Goal: Contribute content: Add original content to the website for others to see

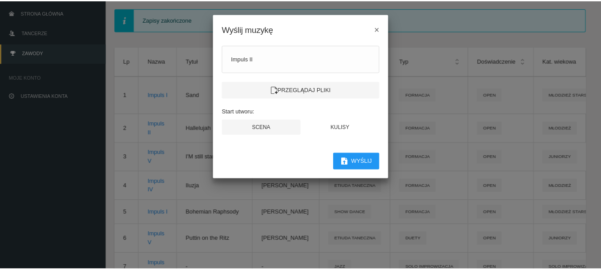
scroll to position [0, 85]
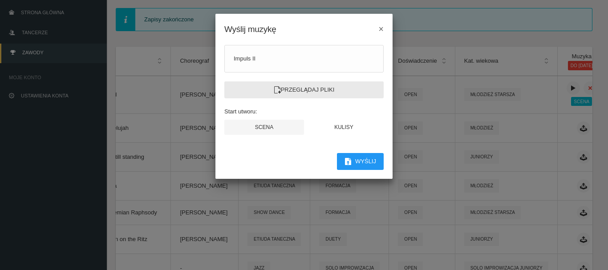
click at [304, 90] on label "Przeglądaj pliki" at bounding box center [303, 89] width 159 height 17
click at [0, 0] on input "Przeglądaj pliki" at bounding box center [0, 0] width 0 height 0
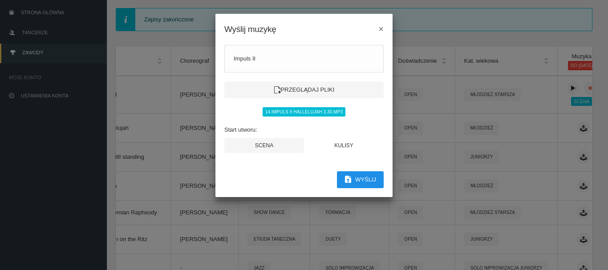
click at [355, 179] on button "Wyślij" at bounding box center [360, 179] width 47 height 17
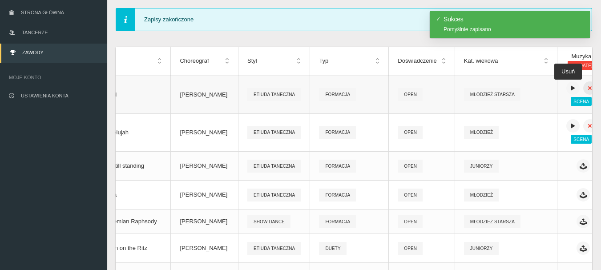
click at [587, 88] on icon at bounding box center [590, 88] width 7 height 7
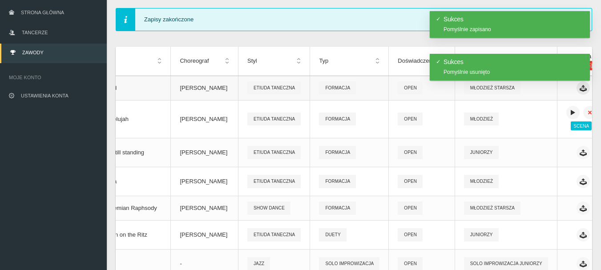
click at [580, 90] on icon at bounding box center [583, 88] width 7 height 7
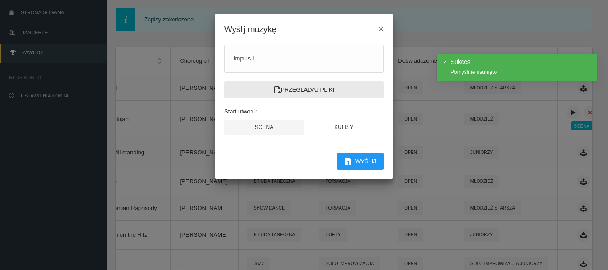
click at [286, 89] on label "Przeglądaj pliki" at bounding box center [303, 89] width 159 height 17
click at [0, 0] on input "Przeglądaj pliki" at bounding box center [0, 0] width 0 height 0
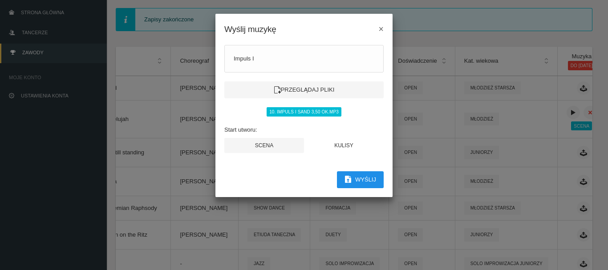
click at [346, 182] on icon "button" at bounding box center [348, 179] width 7 height 7
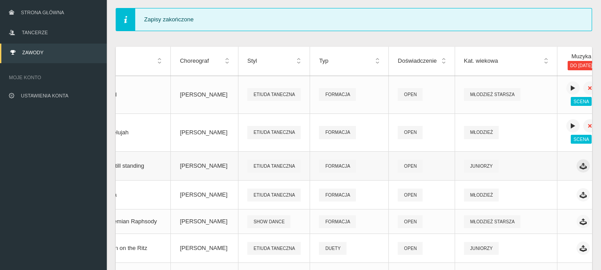
click at [580, 166] on icon at bounding box center [583, 165] width 7 height 7
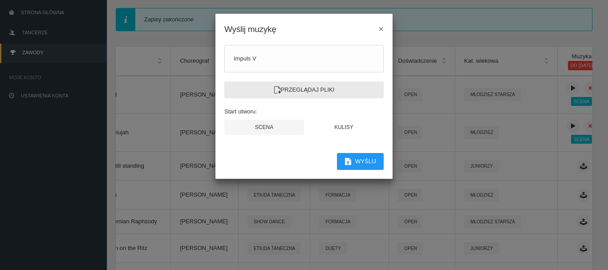
click at [313, 89] on label "Przeglądaj pliki" at bounding box center [303, 89] width 159 height 17
click at [0, 0] on input "Przeglądaj pliki" at bounding box center [0, 0] width 0 height 0
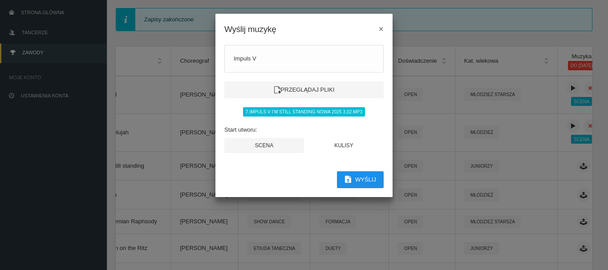
click at [365, 181] on button "Wyślij" at bounding box center [360, 179] width 47 height 17
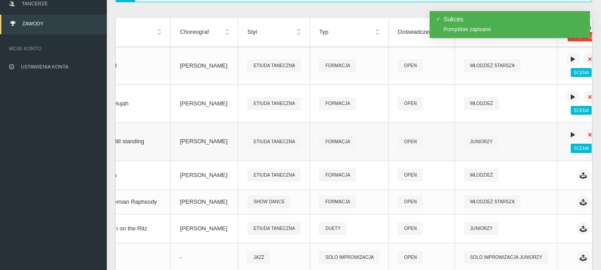
scroll to position [122, 0]
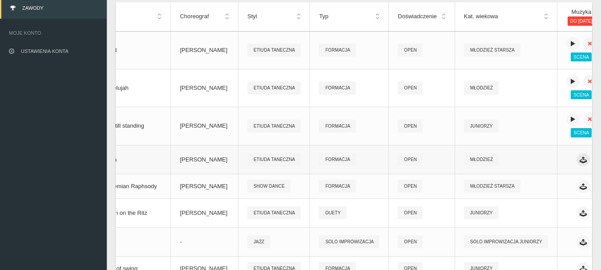
click at [580, 158] on icon at bounding box center [583, 159] width 7 height 7
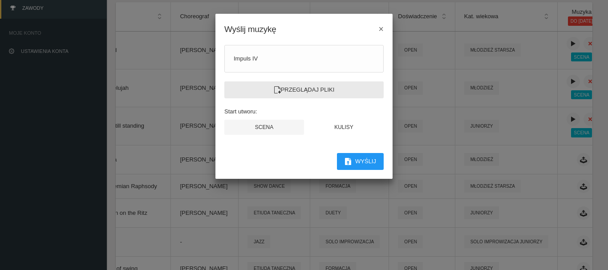
click at [288, 89] on label "Przeglądaj pliki" at bounding box center [303, 89] width 159 height 17
click at [0, 0] on input "Przeglądaj pliki" at bounding box center [0, 0] width 0 height 0
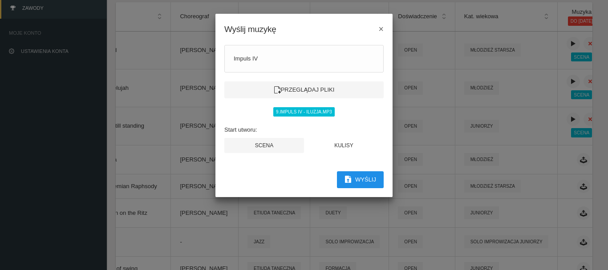
click at [375, 185] on button "Wyślij" at bounding box center [360, 179] width 47 height 17
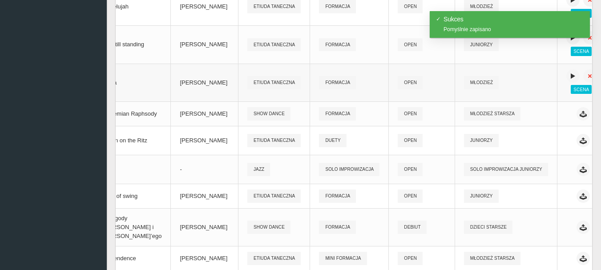
scroll to position [211, 0]
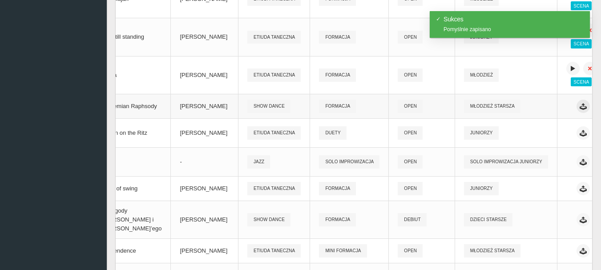
click at [580, 109] on icon at bounding box center [583, 106] width 7 height 7
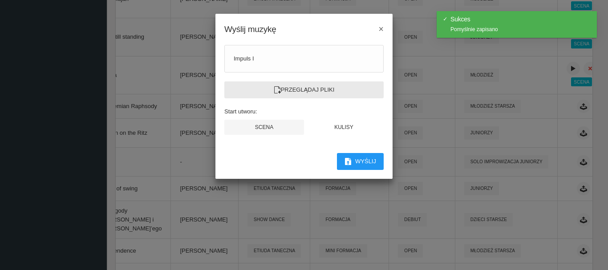
click at [311, 91] on label "Przeglądaj pliki" at bounding box center [303, 89] width 159 height 17
click at [0, 0] on input "Przeglądaj pliki" at bounding box center [0, 0] width 0 height 0
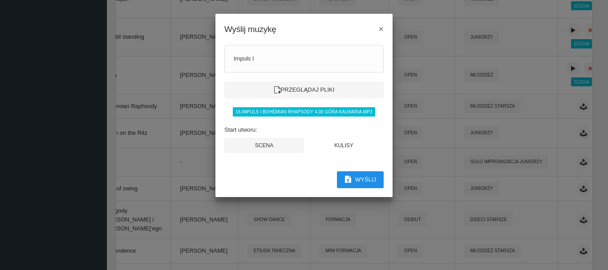
click at [369, 179] on button "Wyślij" at bounding box center [360, 179] width 47 height 17
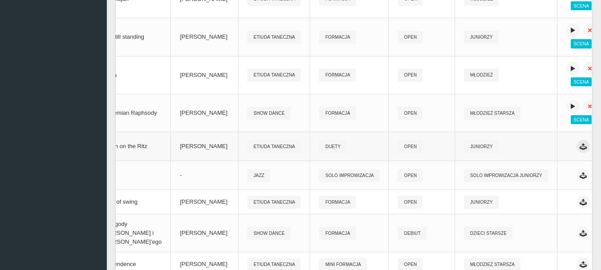
click at [580, 145] on icon at bounding box center [583, 146] width 7 height 7
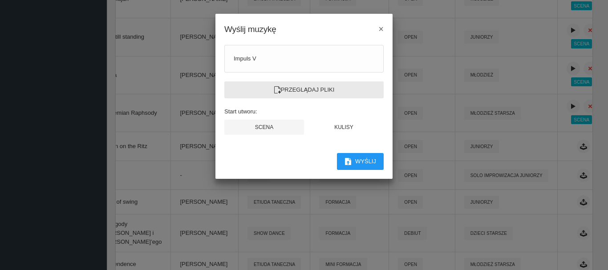
click at [309, 88] on label "Przeglądaj pliki" at bounding box center [303, 89] width 159 height 17
click at [0, 0] on input "Przeglądaj pliki" at bounding box center [0, 0] width 0 height 0
click at [300, 88] on label "Przeglądaj pliki" at bounding box center [303, 89] width 159 height 17
click at [0, 0] on input "Przeglądaj pliki" at bounding box center [0, 0] width 0 height 0
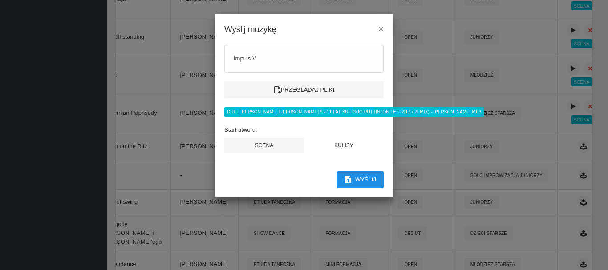
click at [362, 182] on button "Wyślij" at bounding box center [360, 179] width 47 height 17
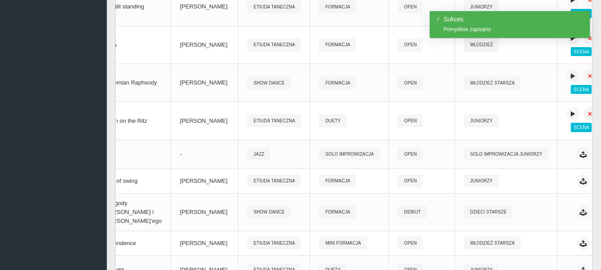
scroll to position [256, 0]
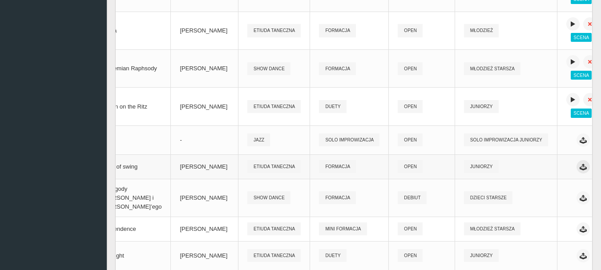
click at [580, 169] on icon at bounding box center [583, 166] width 7 height 7
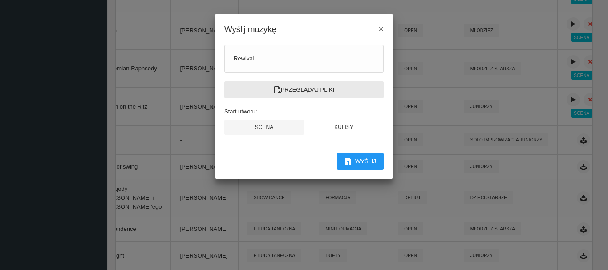
click at [300, 89] on label "Przeglądaj pliki" at bounding box center [303, 89] width 159 height 17
click at [0, 0] on input "Przeglądaj pliki" at bounding box center [0, 0] width 0 height 0
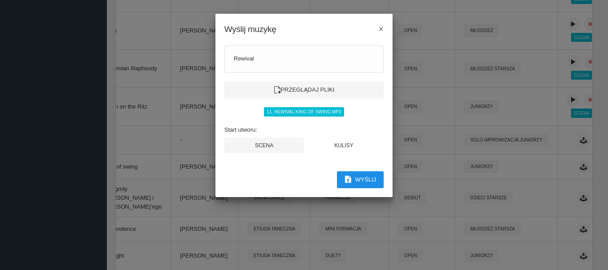
click at [364, 180] on button "Wyślij" at bounding box center [360, 179] width 47 height 17
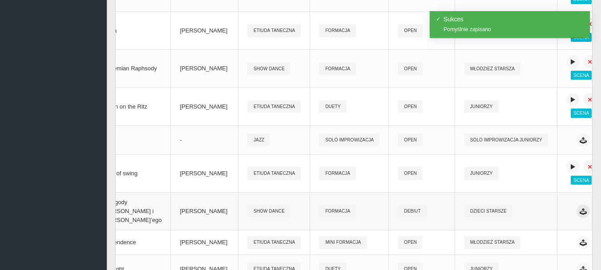
click at [580, 213] on icon at bounding box center [583, 211] width 7 height 7
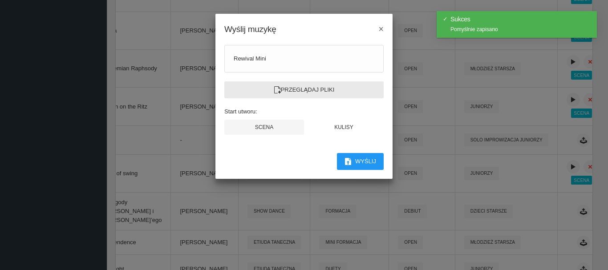
click at [302, 86] on label "Przeglądaj pliki" at bounding box center [303, 89] width 159 height 17
click at [0, 0] on input "Przeglądaj pliki" at bounding box center [0, 0] width 0 height 0
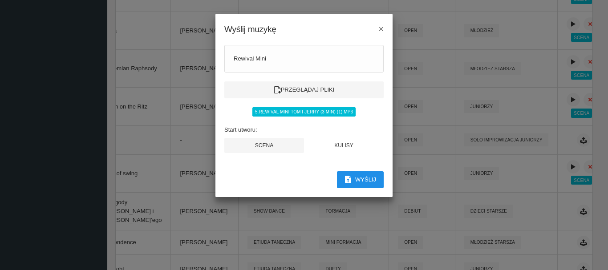
click at [362, 182] on button "Wyślij" at bounding box center [360, 179] width 47 height 17
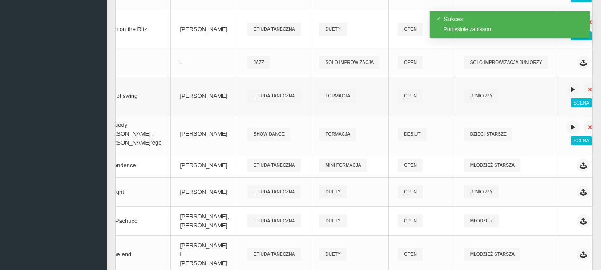
scroll to position [345, 0]
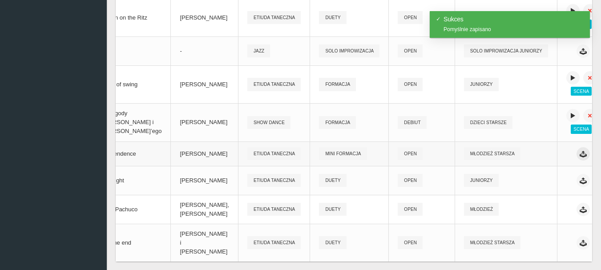
click at [580, 156] on icon at bounding box center [583, 153] width 7 height 7
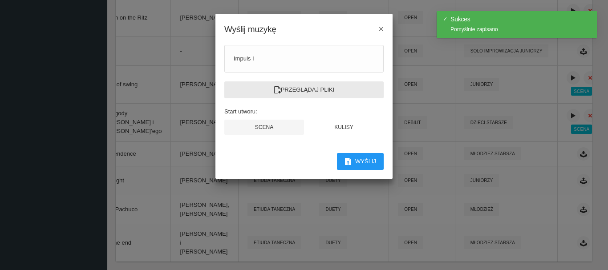
click at [301, 91] on label "Przeglądaj pliki" at bounding box center [303, 89] width 159 height 17
click at [0, 0] on input "Przeglądaj pliki" at bounding box center [0, 0] width 0 height 0
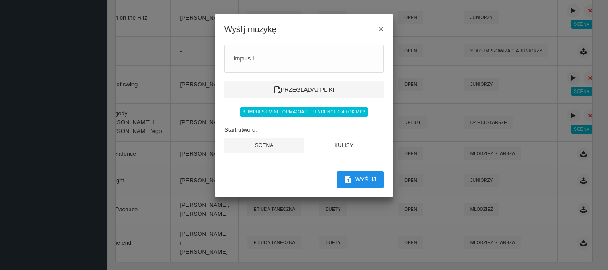
click at [373, 182] on button "Wyślij" at bounding box center [360, 179] width 47 height 17
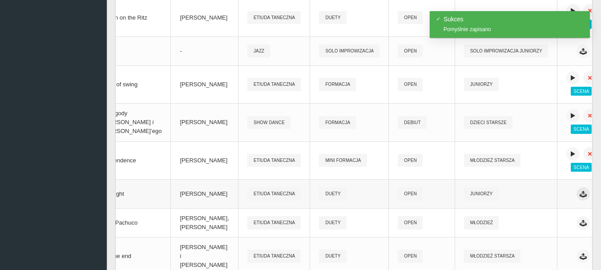
click at [580, 192] on icon at bounding box center [583, 194] width 7 height 7
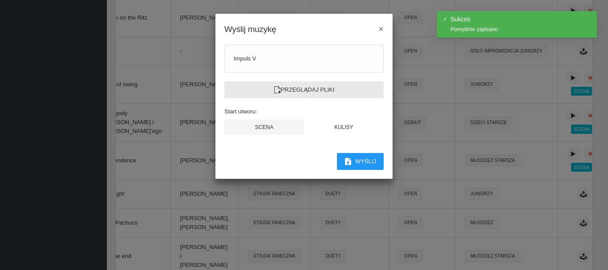
click at [295, 91] on label "Przeglądaj pliki" at bounding box center [303, 89] width 159 height 17
click at [0, 0] on input "Przeglądaj pliki" at bounding box center [0, 0] width 0 height 0
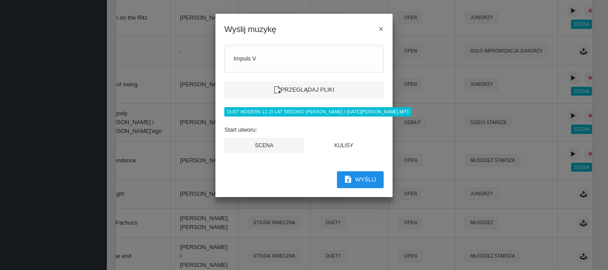
click at [360, 183] on button "Wyślij" at bounding box center [360, 179] width 47 height 17
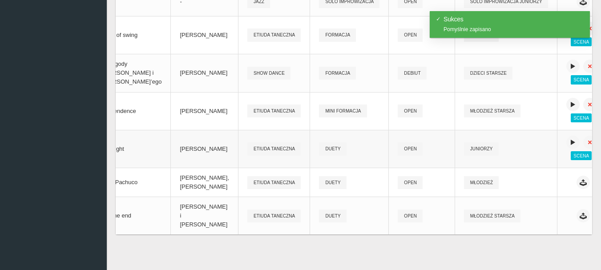
scroll to position [419, 0]
click at [580, 179] on icon at bounding box center [583, 182] width 7 height 7
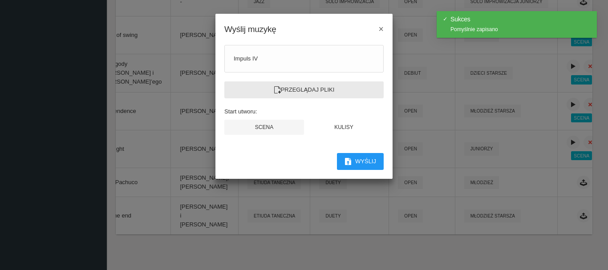
click at [318, 92] on label "Przeglądaj pliki" at bounding box center [303, 89] width 159 height 17
click at [0, 0] on input "Przeglądaj pliki" at bounding box center [0, 0] width 0 height 0
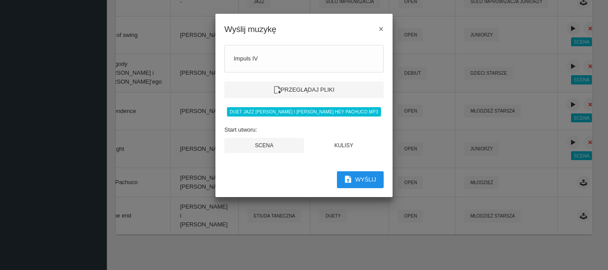
click at [366, 180] on button "Wyślij" at bounding box center [360, 179] width 47 height 17
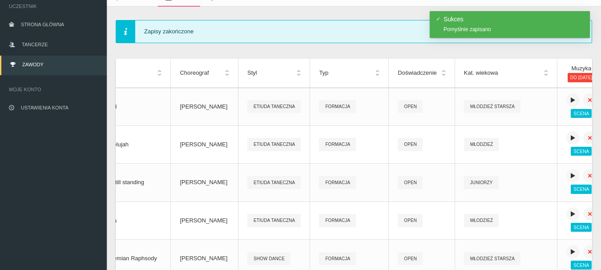
scroll to position [107, 0]
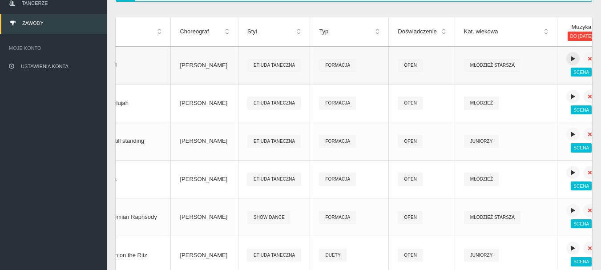
click at [570, 59] on icon at bounding box center [573, 58] width 7 height 7
click at [570, 58] on icon at bounding box center [573, 58] width 7 height 7
click at [570, 95] on icon at bounding box center [573, 96] width 7 height 7
click at [570, 134] on icon at bounding box center [573, 134] width 7 height 7
click at [570, 173] on icon at bounding box center [573, 172] width 7 height 7
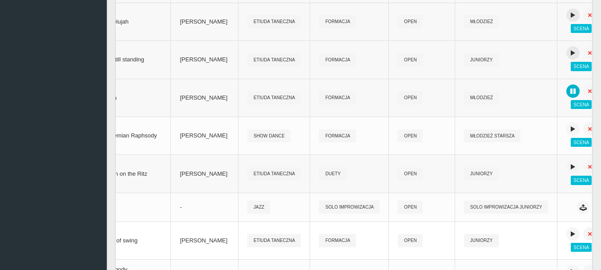
scroll to position [196, 0]
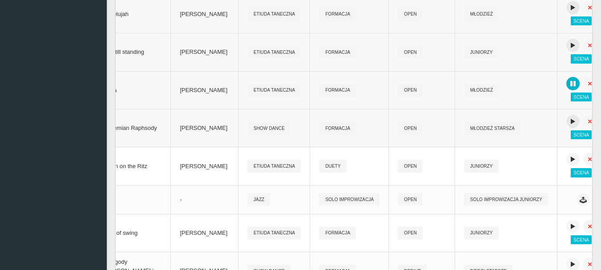
click at [570, 120] on icon at bounding box center [573, 121] width 7 height 7
click at [570, 158] on icon at bounding box center [573, 159] width 7 height 7
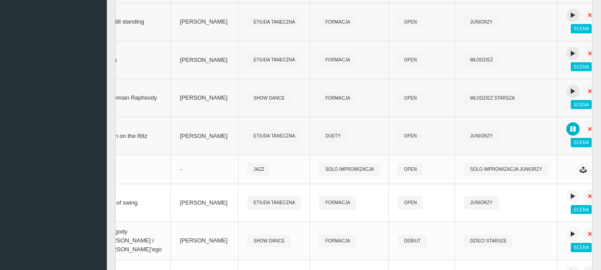
scroll to position [241, 0]
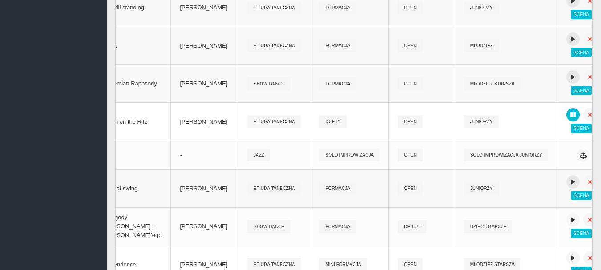
click at [570, 184] on icon at bounding box center [573, 182] width 7 height 7
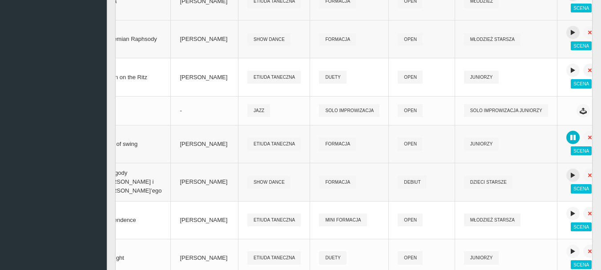
click at [570, 176] on icon at bounding box center [573, 175] width 7 height 7
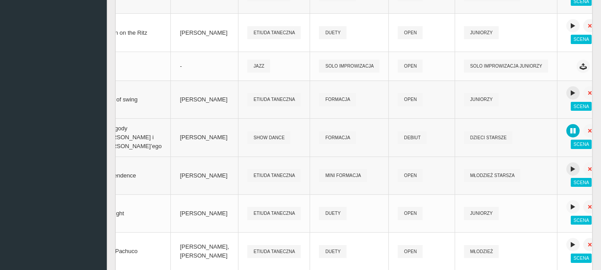
click at [570, 167] on icon at bounding box center [573, 169] width 7 height 7
click at [570, 207] on icon at bounding box center [573, 206] width 7 height 7
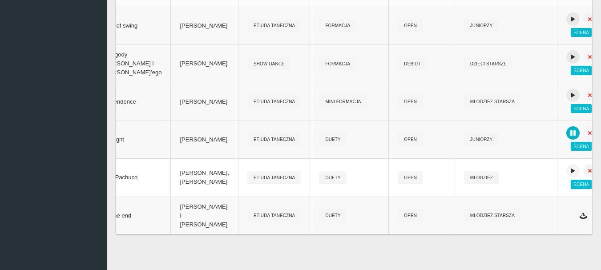
scroll to position [419, 0]
click at [570, 167] on icon at bounding box center [573, 170] width 7 height 7
click at [567, 164] on button at bounding box center [573, 170] width 13 height 13
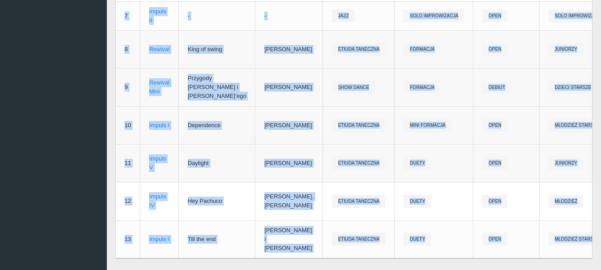
scroll to position [419, 0]
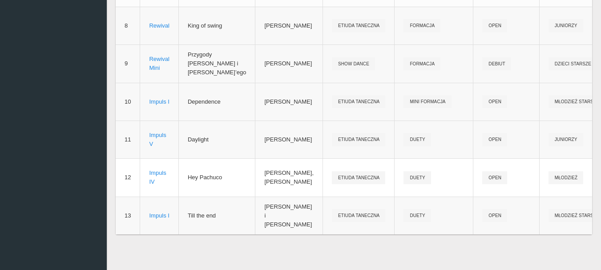
drag, startPoint x: 118, startPoint y: 62, endPoint x: 328, endPoint y: 189, distance: 244.7
copy thead
